Goal: Information Seeking & Learning: Learn about a topic

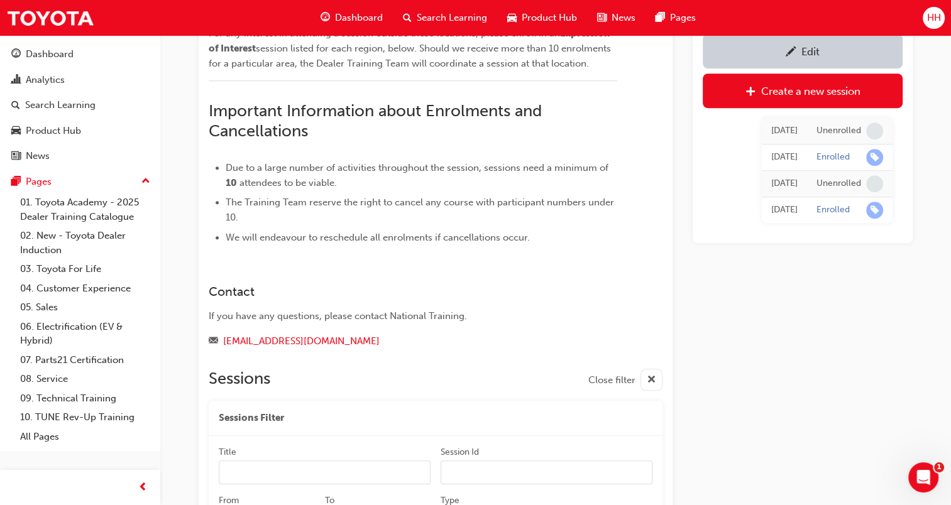
scroll to position [573, 0]
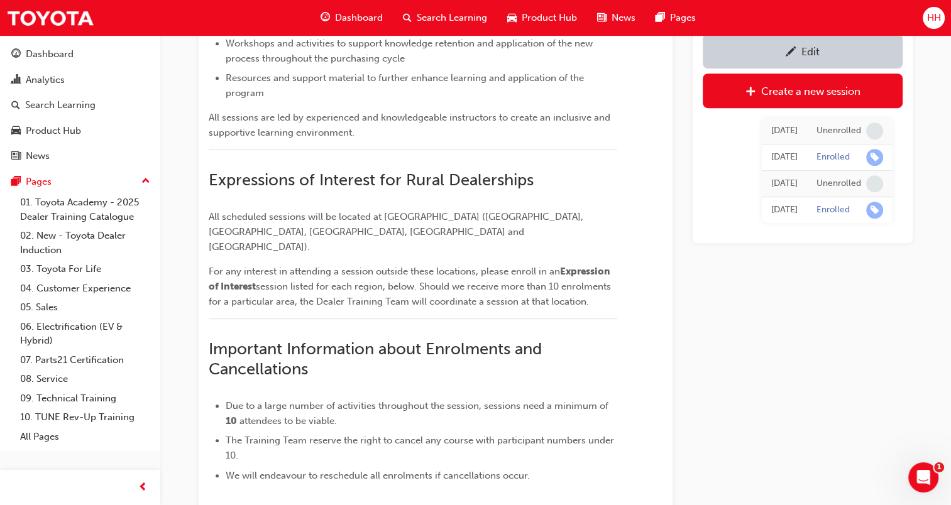
click at [420, 23] on span "Search Learning" at bounding box center [452, 18] width 70 height 14
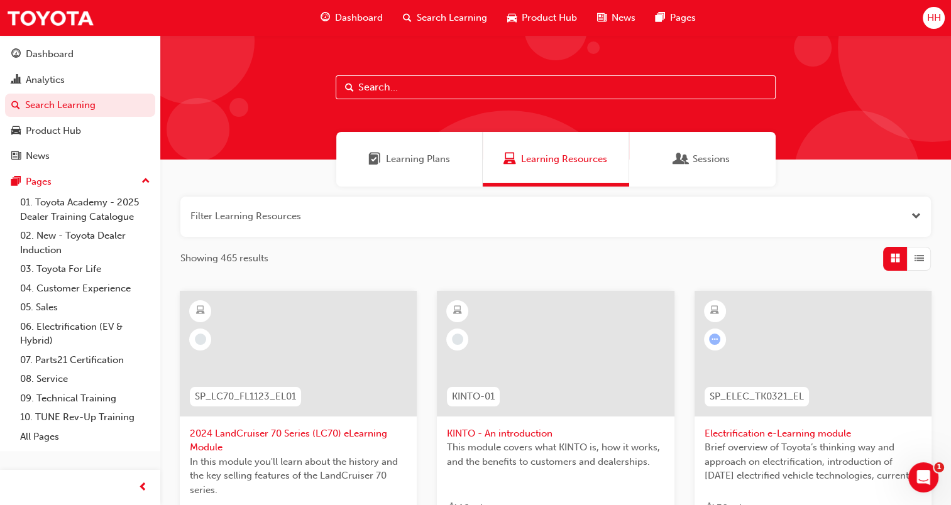
click at [371, 92] on input "text" at bounding box center [556, 87] width 440 height 24
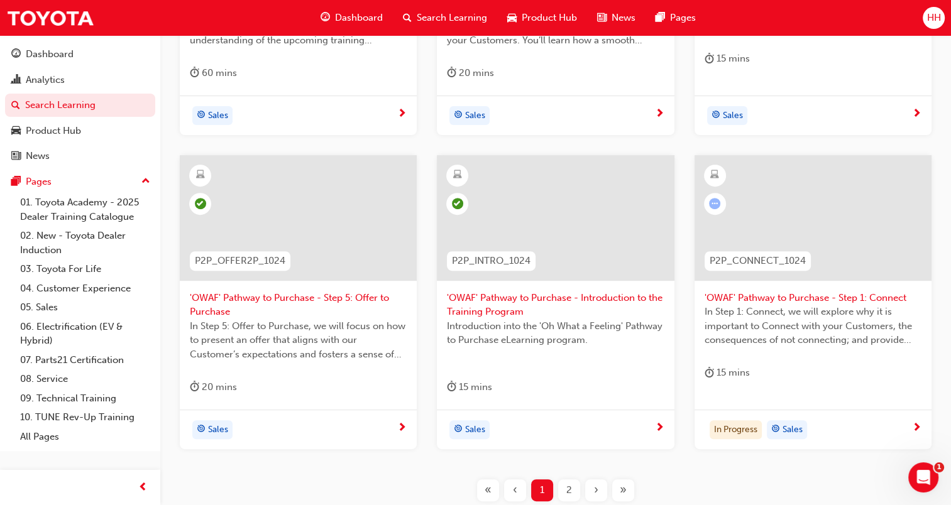
scroll to position [503, 0]
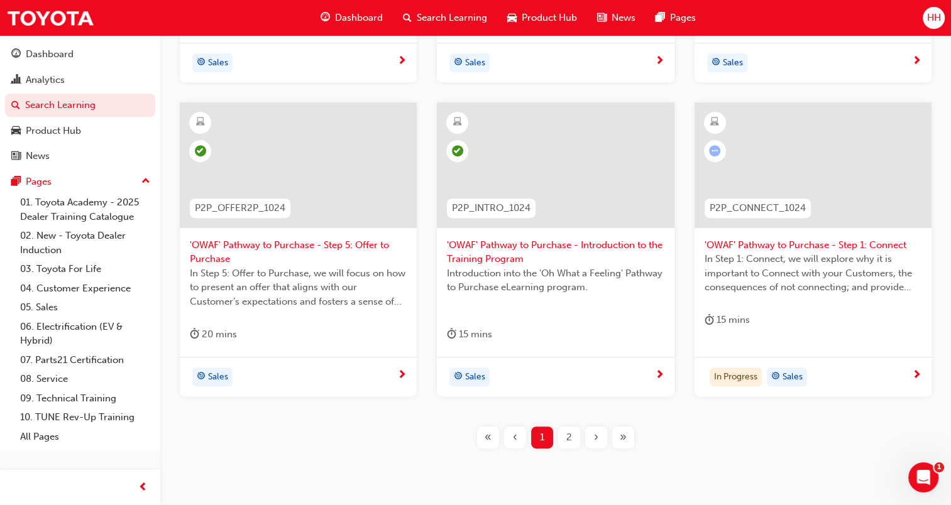
type input "pathway to purchase"
click at [515, 256] on span "'OWAF' Pathway to Purchase - Introduction to the Training Program" at bounding box center [555, 252] width 217 height 28
